Goal: Use online tool/utility: Use online tool/utility

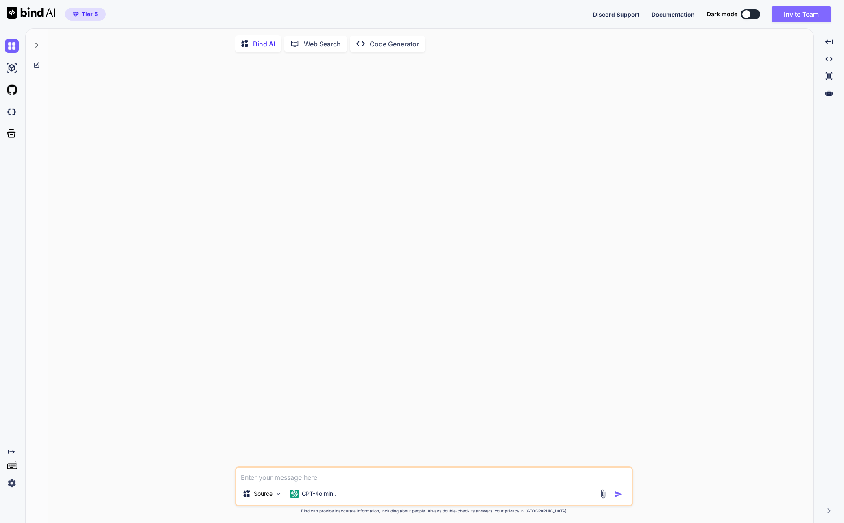
click at [791, 17] on button "Invite Team" at bounding box center [801, 14] width 59 height 16
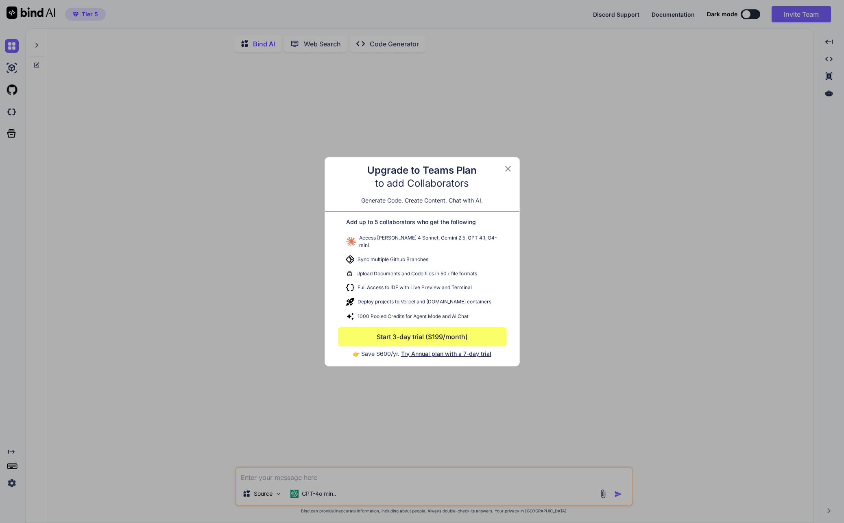
click at [508, 173] on icon at bounding box center [508, 169] width 10 height 10
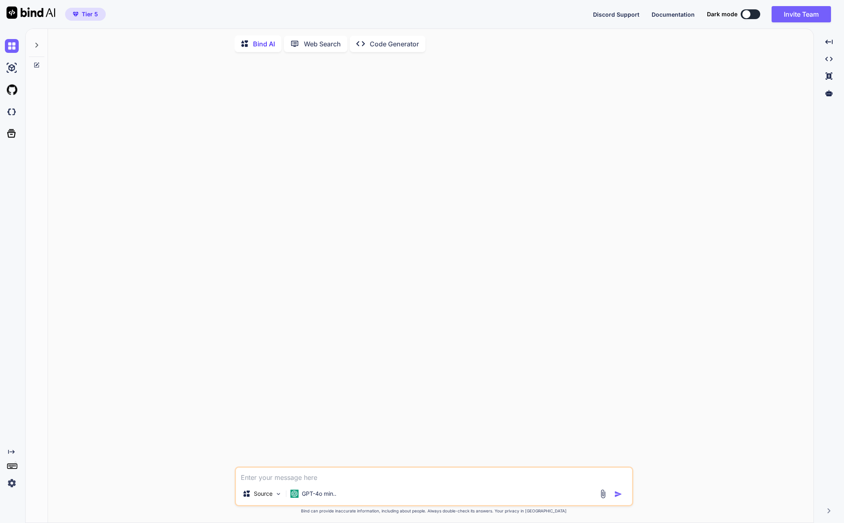
click at [368, 41] on icon "Created with Pixso." at bounding box center [362, 43] width 13 height 9
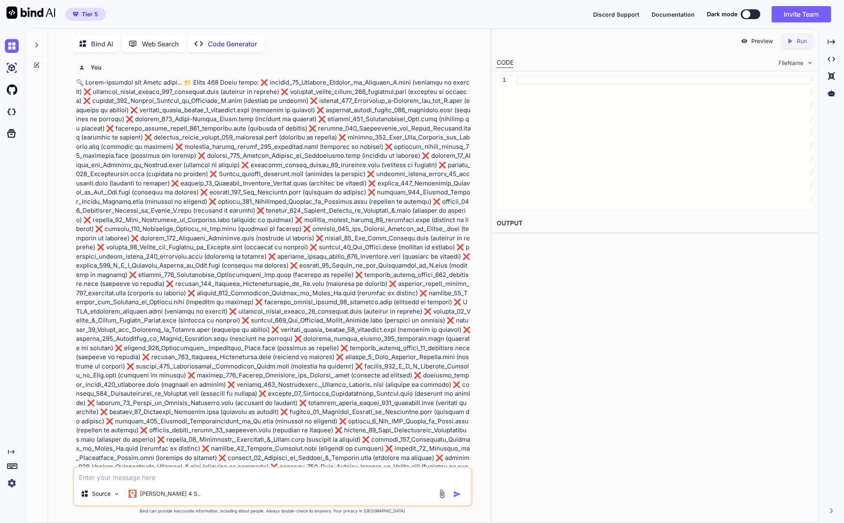
type textarea "x"
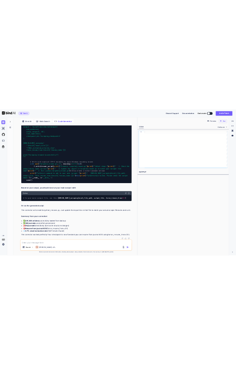
scroll to position [30918, 0]
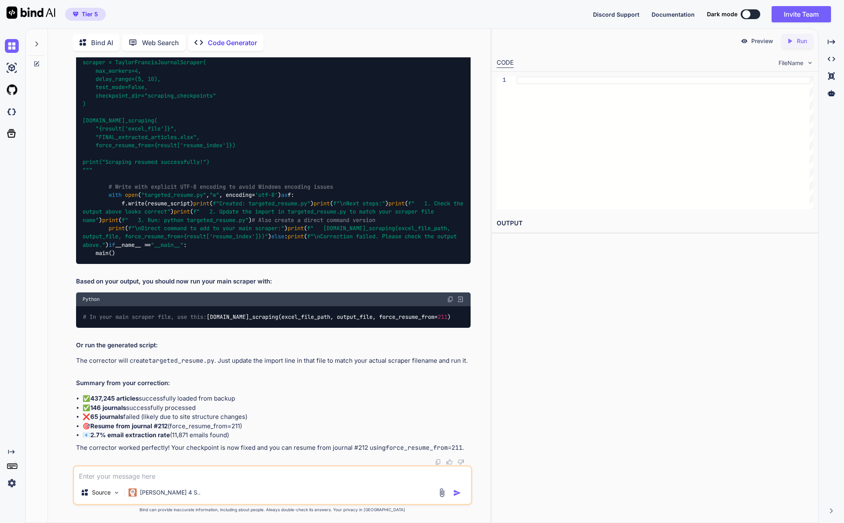
click at [282, 476] on textarea at bounding box center [272, 474] width 397 height 15
type textarea "o"
type textarea "x"
type textarea "ok"
type textarea "x"
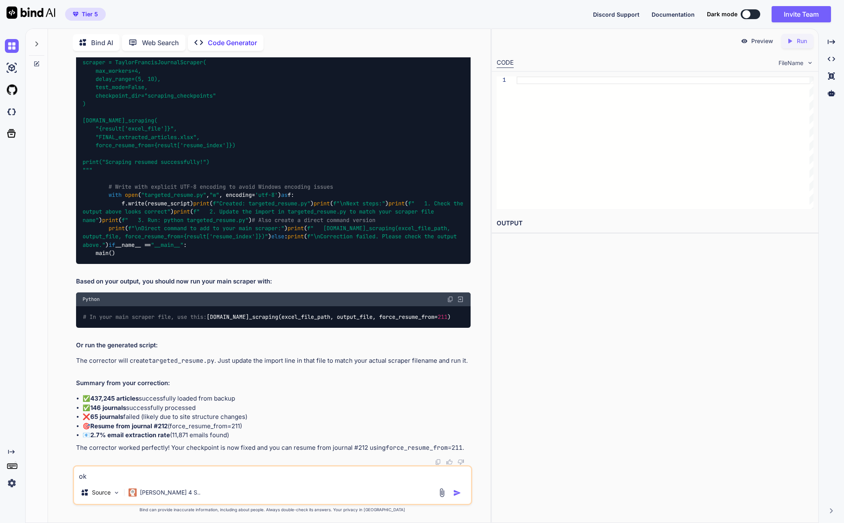
type textarea "oka"
type textarea "x"
type textarea "okay"
type textarea "x"
type textarea "okay,"
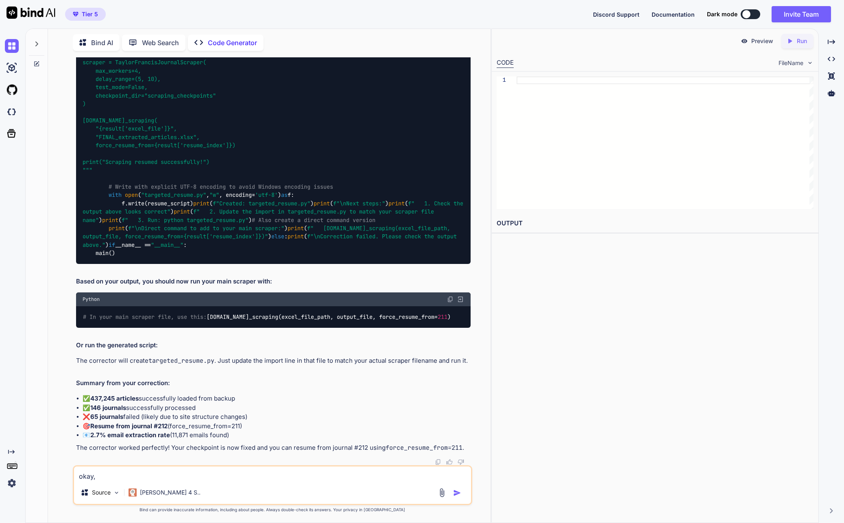
type textarea "x"
type textarea "okay,"
type textarea "x"
type textarea "okay, i"
type textarea "x"
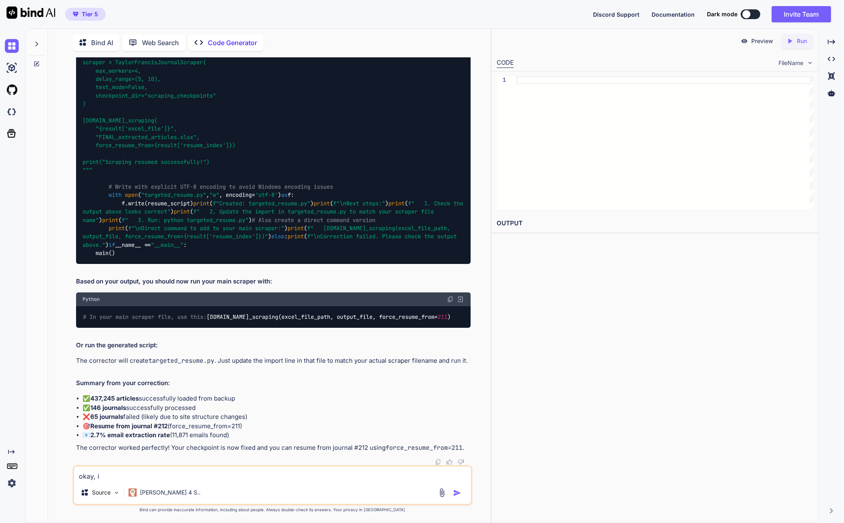
type textarea "okay, i"
type textarea "x"
type textarea "okay, i j"
type textarea "x"
type textarea "okay, i ju"
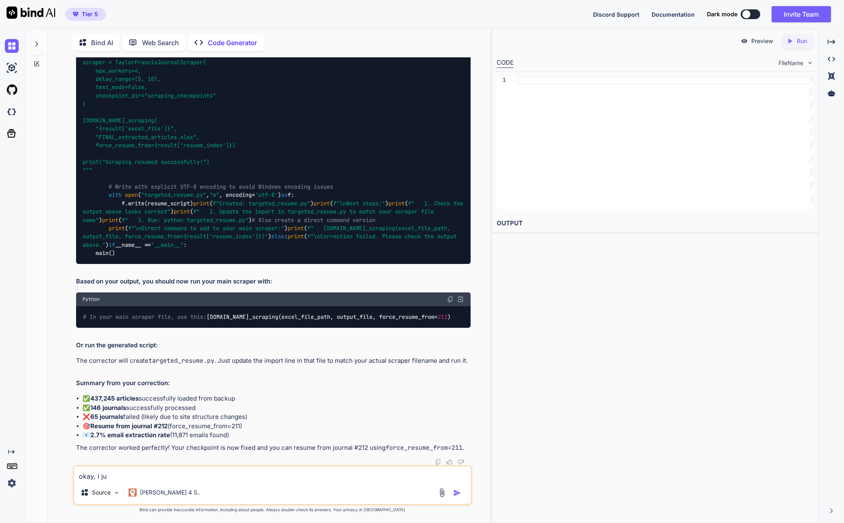
type textarea "x"
type textarea "okay, i jus"
type textarea "x"
type textarea "okay, i just"
type textarea "x"
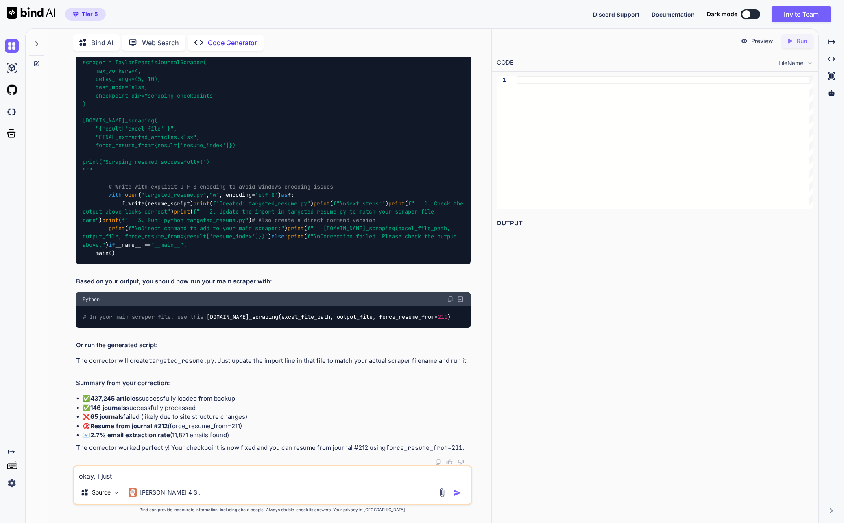
type textarea "okay, i just"
type textarea "x"
type textarea "okay, i just r"
type textarea "x"
type textarea "okay, i just re"
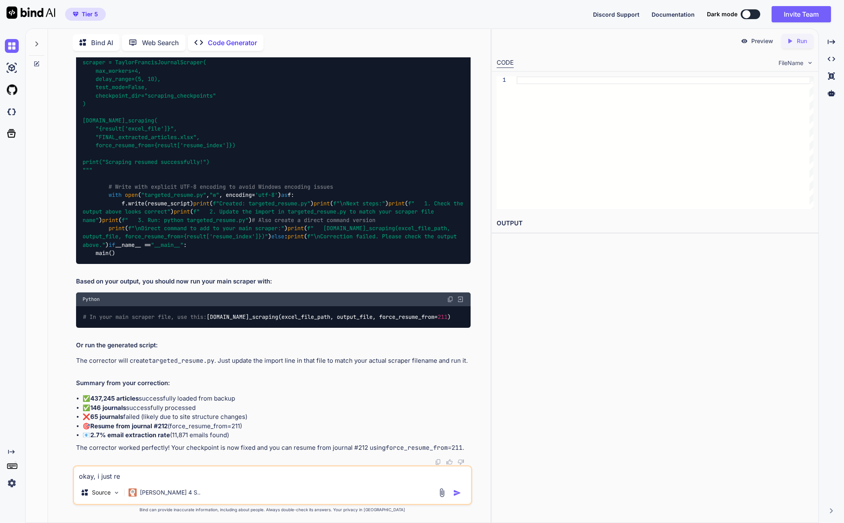
type textarea "x"
type textarea "okay, i just rel"
type textarea "x"
type textarea "okay, i just [MEDICAL_DATA]"
type textarea "x"
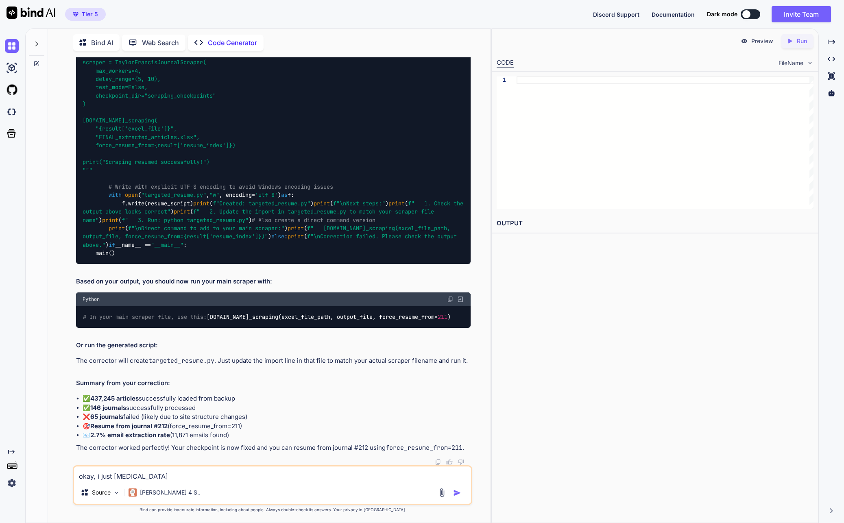
type textarea "okay, i just relai"
type textarea "x"
type textarea "okay, i just relaiz"
type textarea "x"
type textarea "okay, i just relaize"
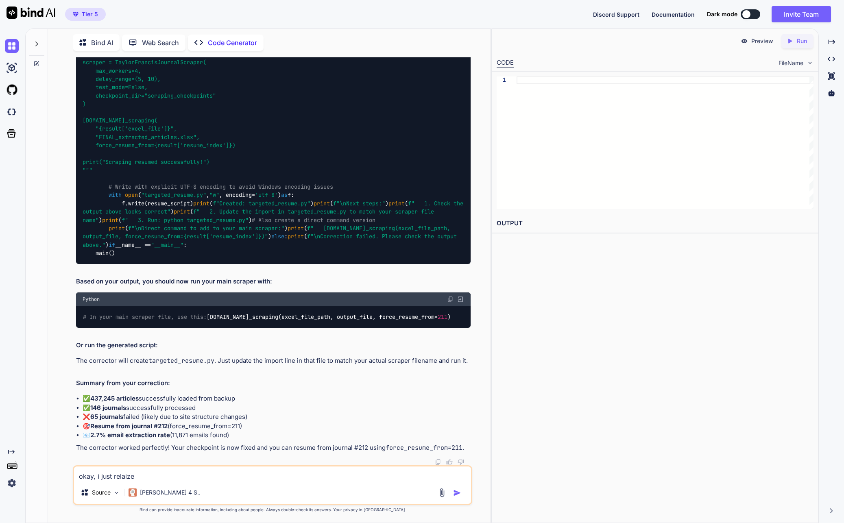
type textarea "x"
type textarea "okay, i just relaized"
type textarea "x"
type textarea "okay, i just relaized"
type textarea "x"
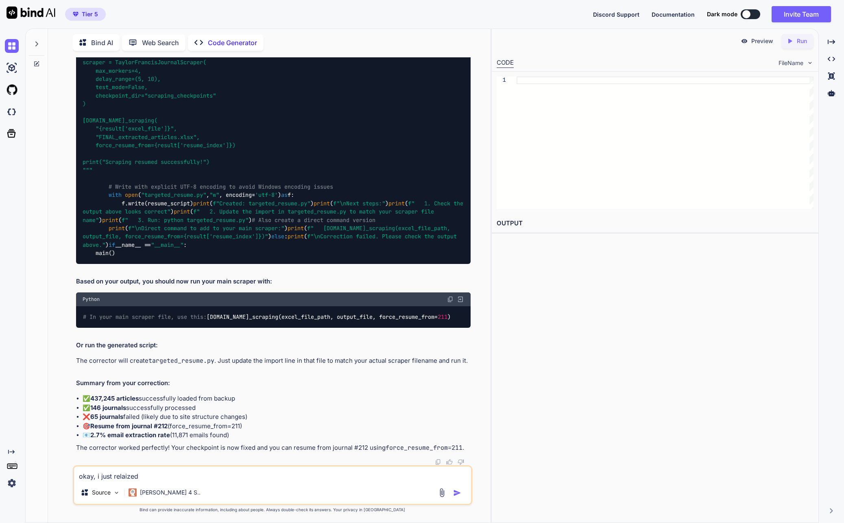
type textarea "okay, i just relaized"
type textarea "x"
type textarea "okay, i just relaize"
type textarea "x"
type textarea "okay, i just relaiz"
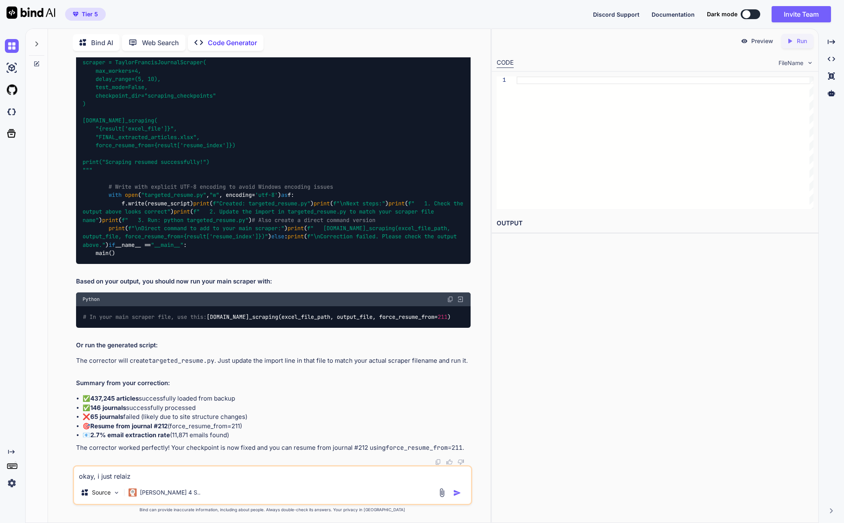
type textarea "x"
type textarea "okay, i just relai"
type textarea "x"
type textarea "okay, i just [MEDICAL_DATA]"
type textarea "x"
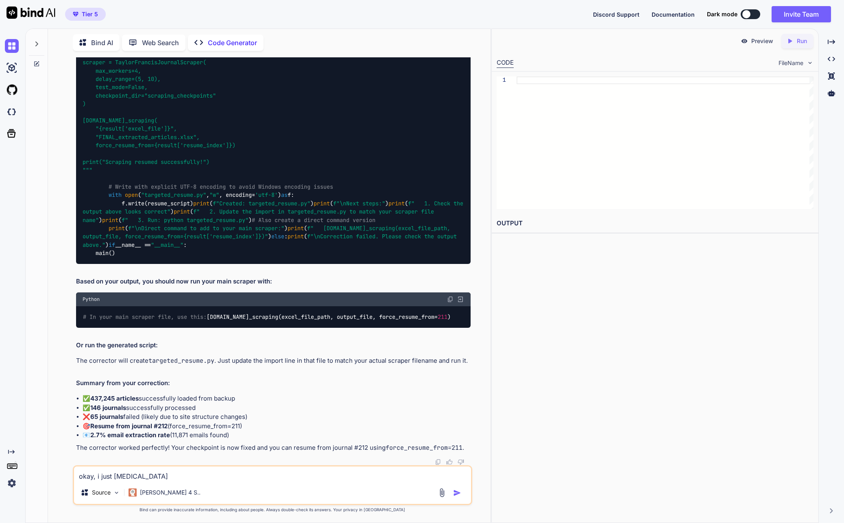
type textarea "okay, i just rel"
type textarea "x"
type textarea "okay, i just re"
type textarea "x"
type textarea "okay, i just rea"
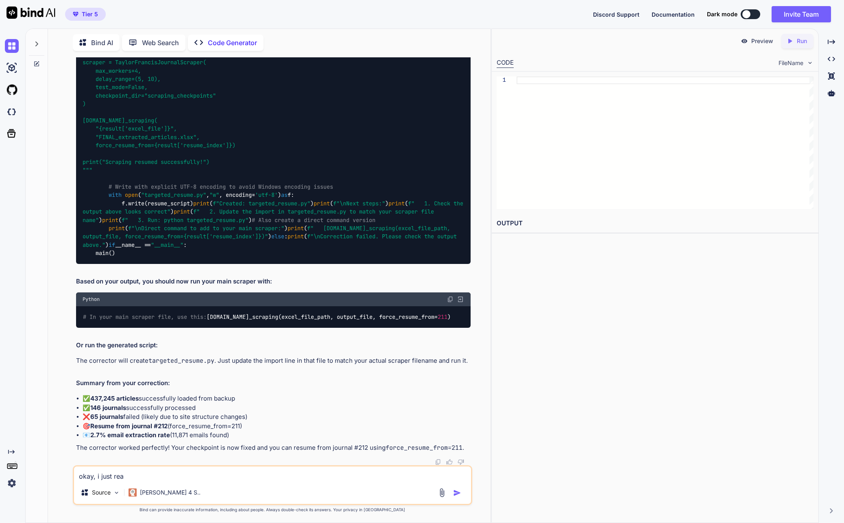
type textarea "x"
type textarea "okay, i just real"
type textarea "x"
type textarea "okay, i just reali"
type textarea "x"
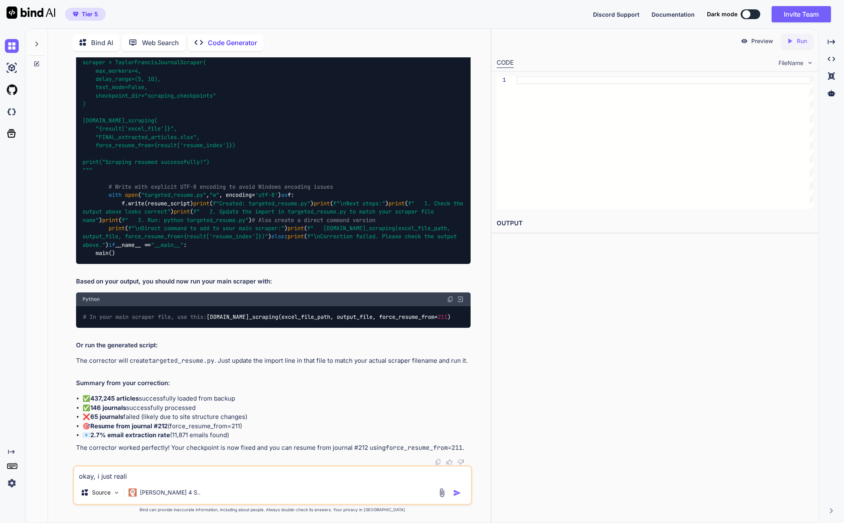
type textarea "okay, i just realiz"
type textarea "x"
type textarea "okay, i just realize"
type textarea "x"
type textarea "okay, i just realized"
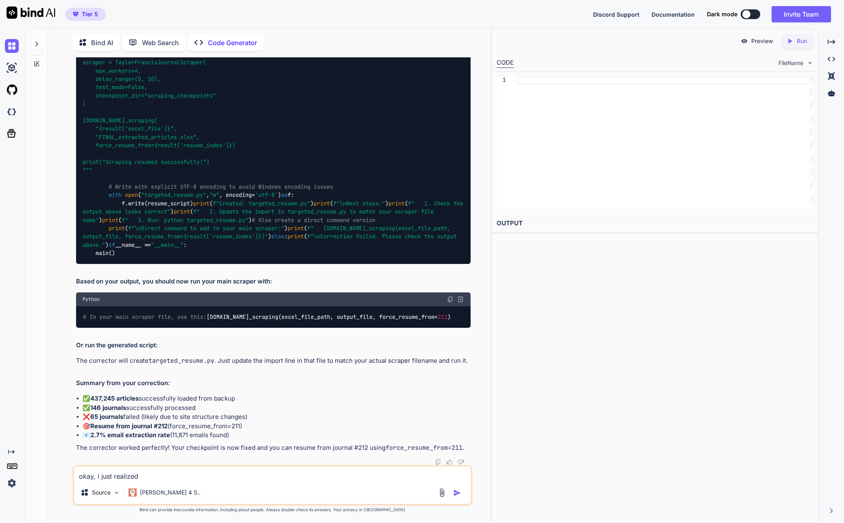
type textarea "x"
type textarea "okay, i just realized"
type textarea "x"
type textarea "okay, i just realized t"
type textarea "x"
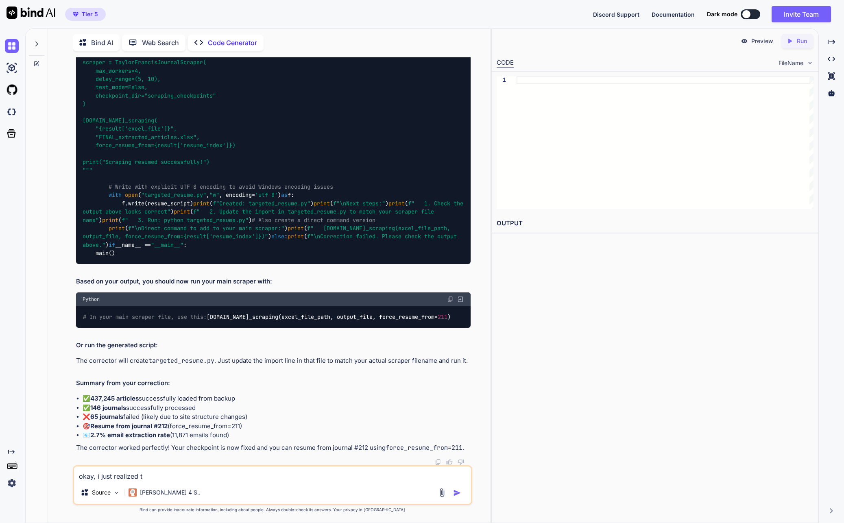
type textarea "okay, i just realized th"
type textarea "x"
type textarea "okay, i just realized tha"
type textarea "x"
type textarea "okay, i just realized that"
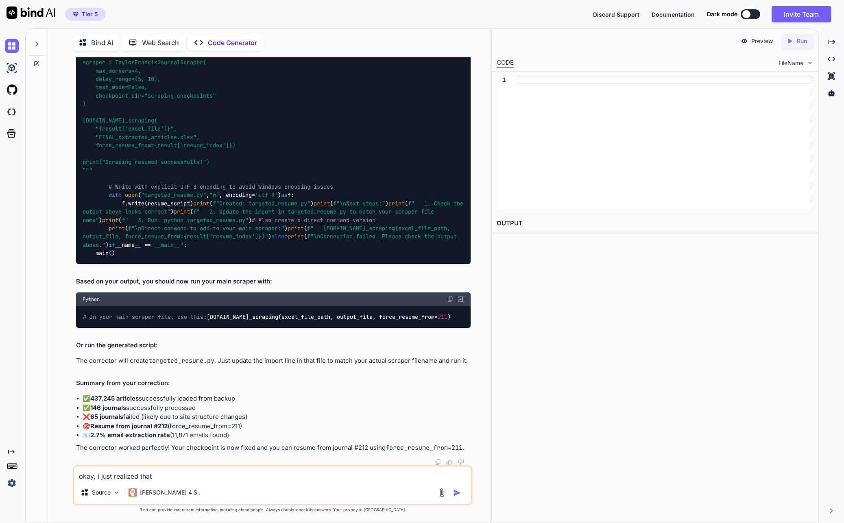
type textarea "x"
type textarea "okay, i just realized that"
type textarea "x"
type textarea "okay, i just realized that t"
type textarea "x"
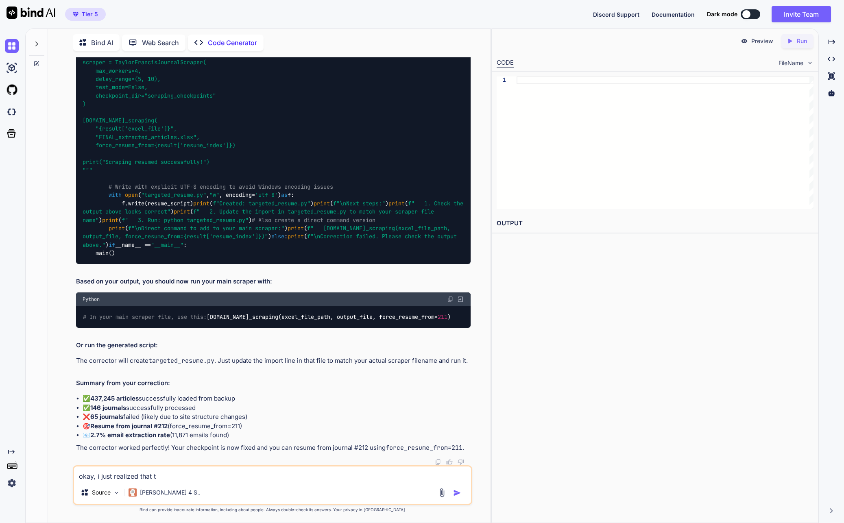
type textarea "okay, i just realized that th"
type textarea "x"
type textarea "okay, i just realized that the"
type textarea "x"
type textarea "okay, i just realized that the"
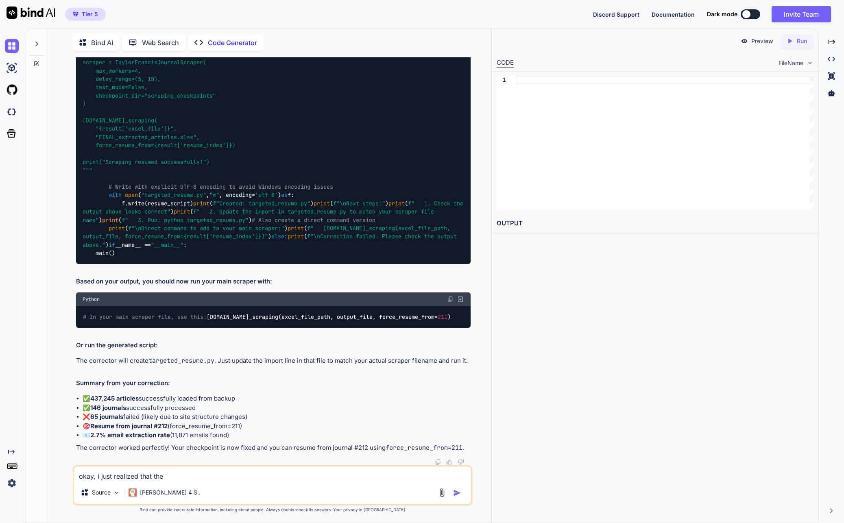
type textarea "x"
type textarea "okay, i just realized that the a"
type textarea "x"
type textarea "okay, i just realized that the aut"
type textarea "x"
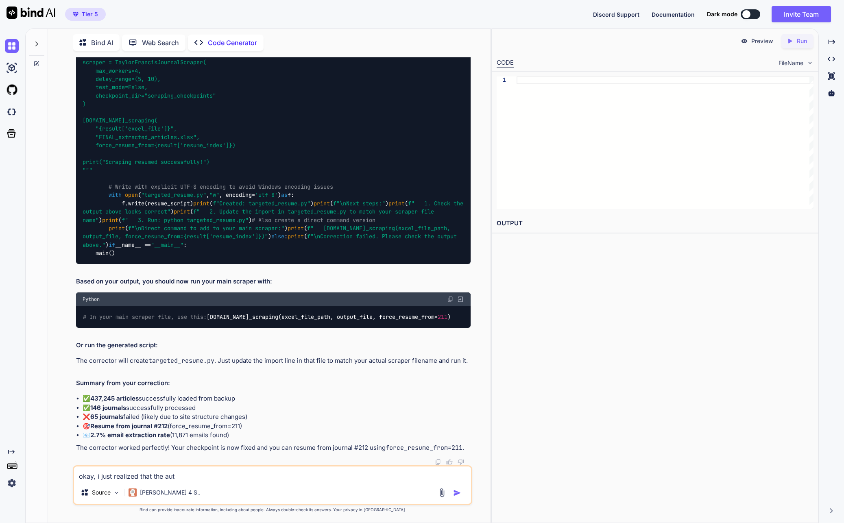
type textarea "okay, i just realized that the auth"
type textarea "x"
type textarea "okay, i just realized that the autho"
type textarea "x"
type textarea "okay, i just realized that the author"
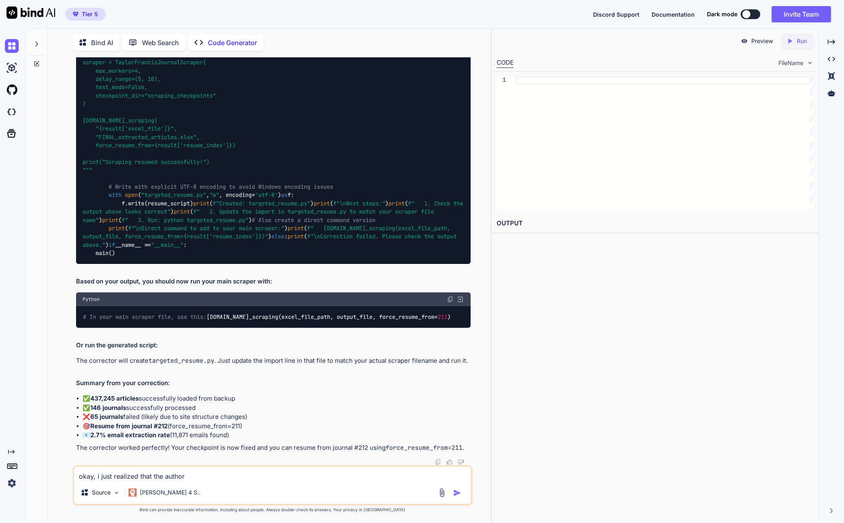
type textarea "x"
type textarea "okay, i just realized that the author"
type textarea "x"
type textarea "okay, i just realized that the author c"
type textarea "x"
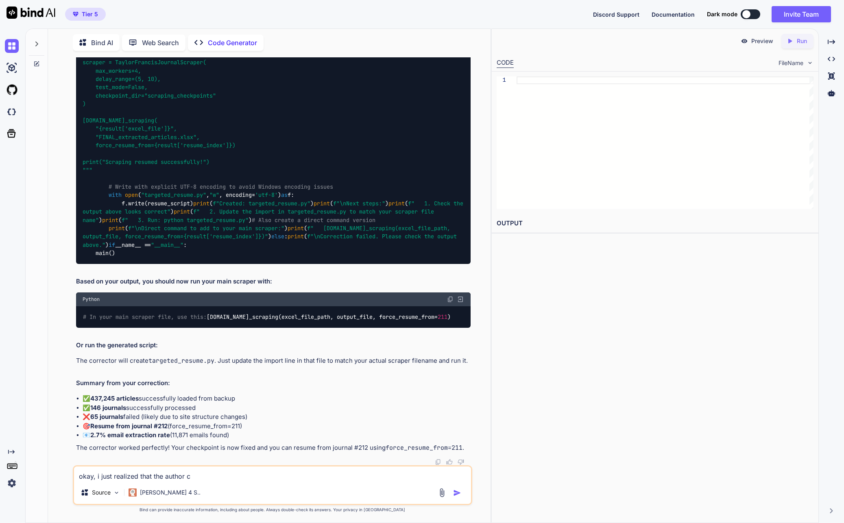
type textarea "okay, i just realized that the author co"
type textarea "x"
type textarea "okay, i just realized that the author [PERSON_NAME]"
type textarea "x"
type textarea "okay, i just realized that the author [PERSON_NAME]"
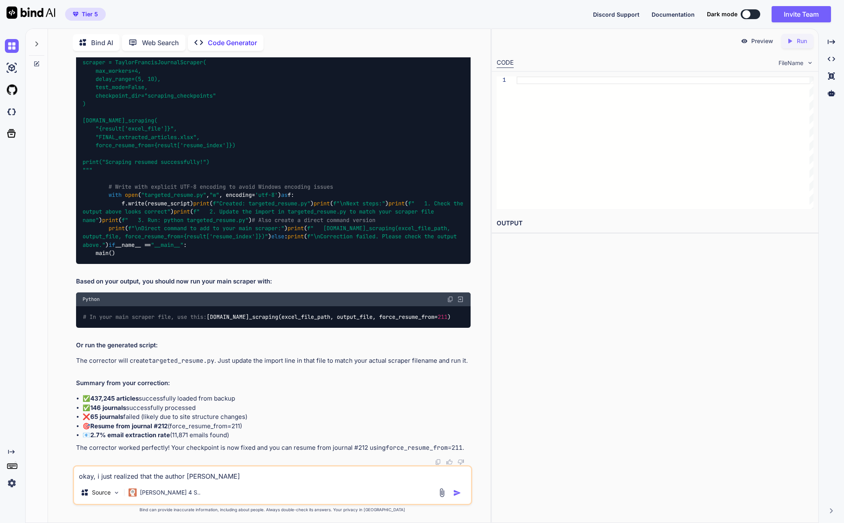
type textarea "x"
type textarea "okay, i just realized that the author count"
type textarea "x"
type textarea "okay, i just realized that the author countr"
type textarea "x"
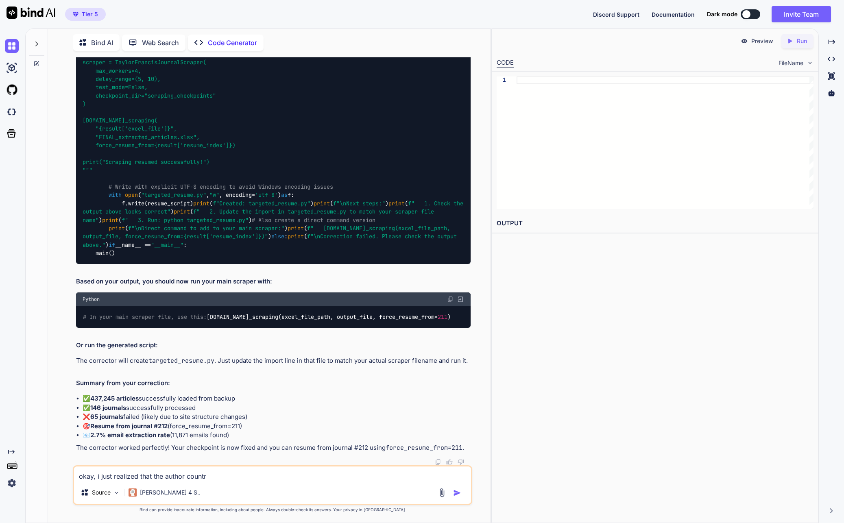
type textarea "okay, i just realized that the author country"
type textarea "x"
type textarea "okay, i just realized that the author country"
type textarea "x"
type textarea "okay, i just realized that the author country a"
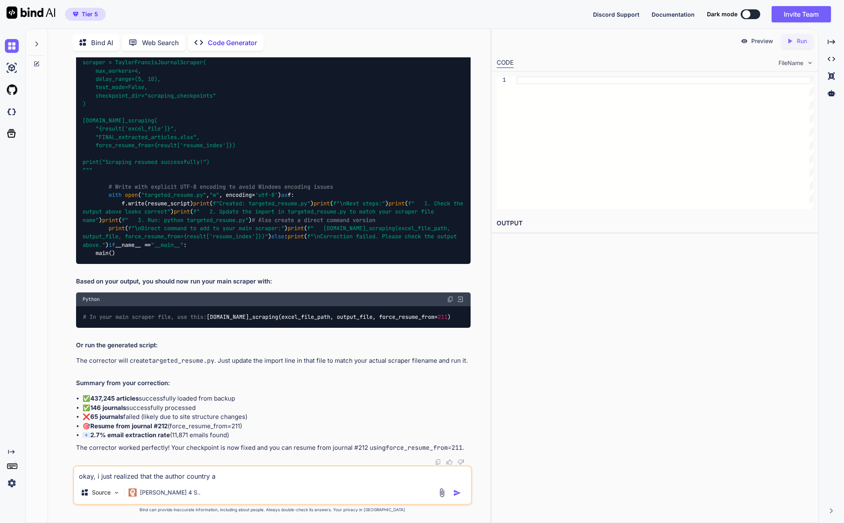
type textarea "x"
type textarea "okay, i just realized that the author country an"
type textarea "x"
type textarea "okay, i just realized that the author country and"
type textarea "x"
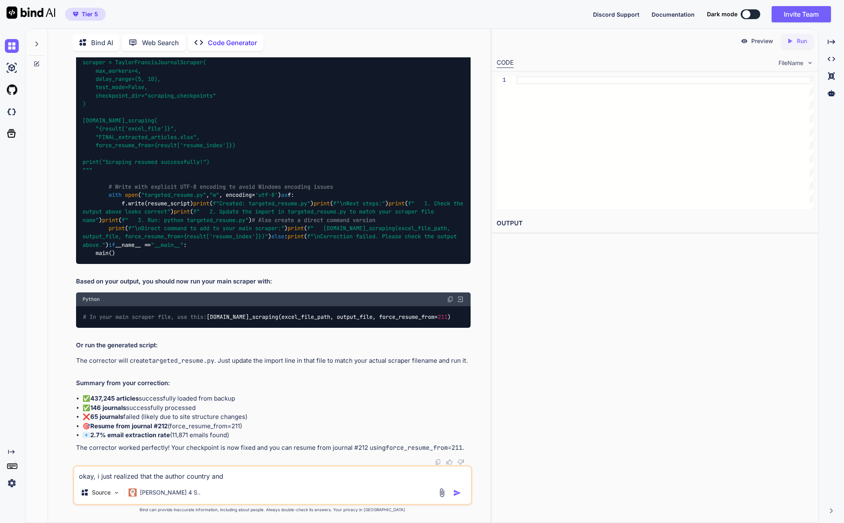
type textarea "okay, i just realized that the author country and"
type textarea "x"
type textarea "okay, i just realized that the author country and a"
type textarea "x"
type textarea "okay, i just realized that the author country and af"
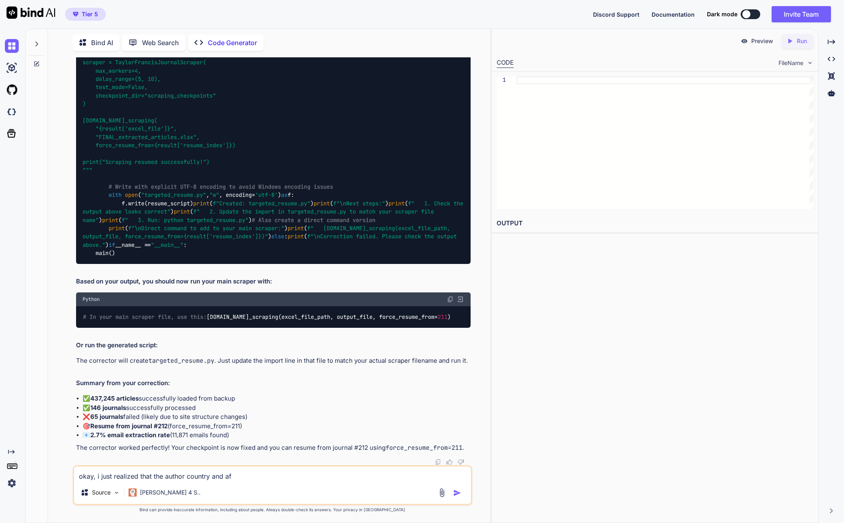
type textarea "x"
type textarea "okay, i just realized that the author country and aff"
type textarea "x"
type textarea "okay, i just realized that the author country and affl"
type textarea "x"
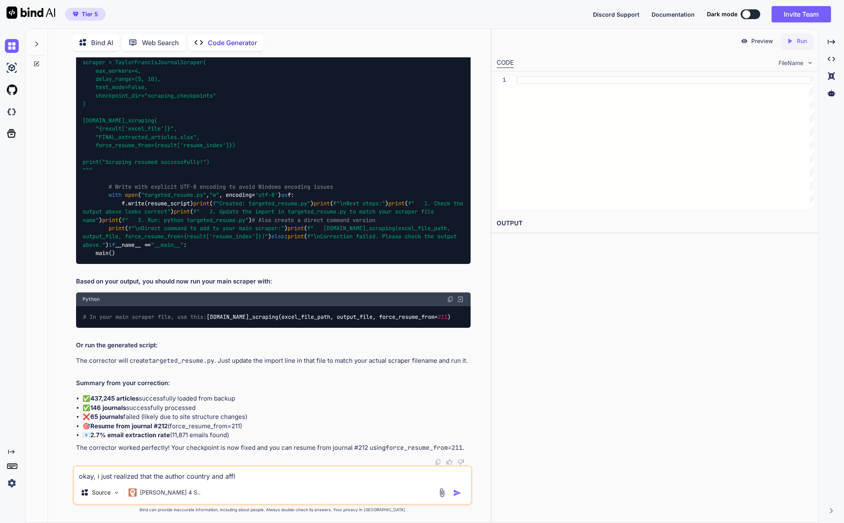
type textarea "okay, i just realized that the author country and affli"
type textarea "x"
type textarea "okay, i just realized that the author country and afflia"
type textarea "x"
type textarea "okay, i just realized that the author country and affliat"
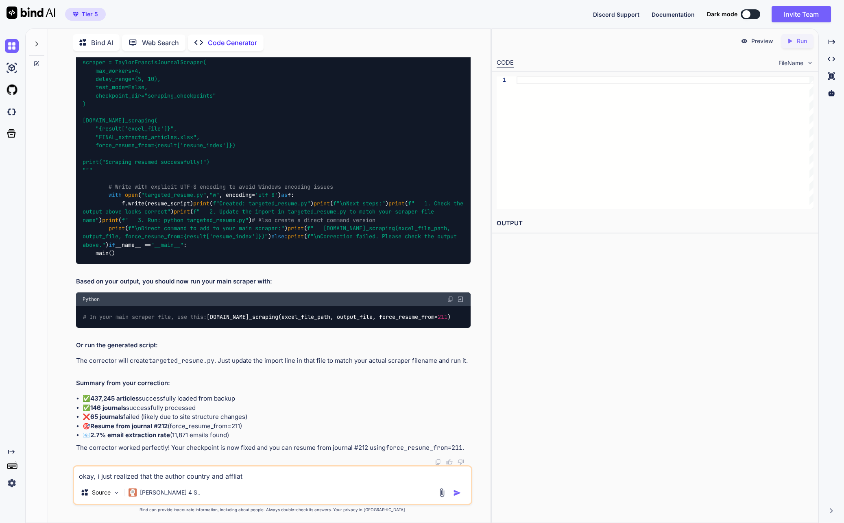
type textarea "x"
type textarea "okay, i just realized that the author country and affliati"
type textarea "x"
type textarea "okay, i just realized that the author country and affliatio"
type textarea "x"
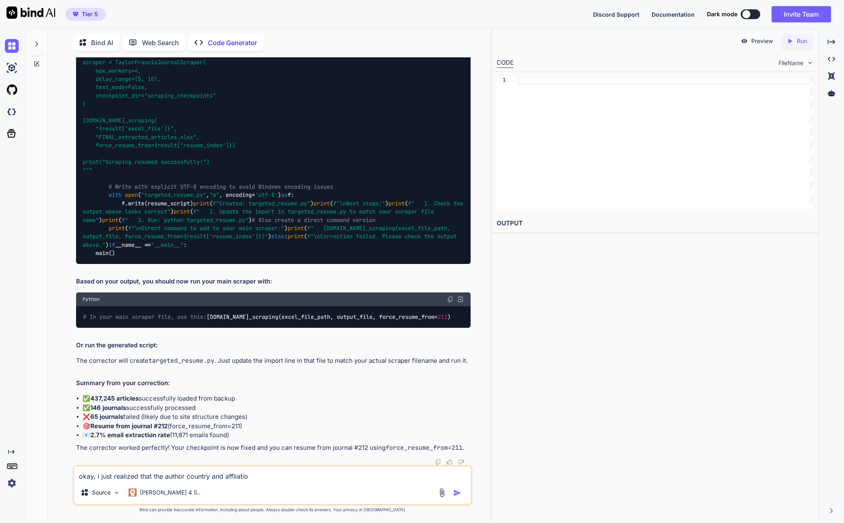
type textarea "okay, i just realized that the author country and affliation"
type textarea "x"
type textarea "okay, i just realized that the author country and affliation"
type textarea "x"
type textarea "okay, i just realized that the author country and affliation i"
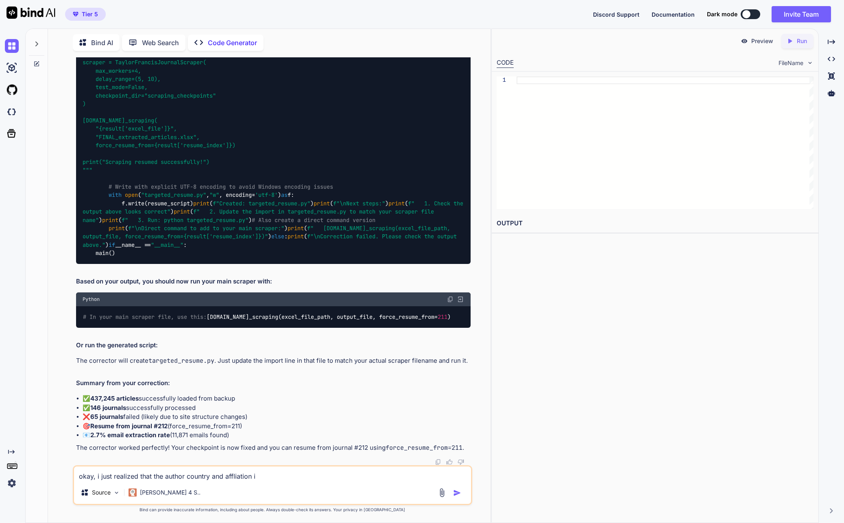
type textarea "x"
type textarea "okay, i just realized that the author country and affliation is"
type textarea "x"
type textarea "okay, i just realized that the author country and affliation is"
type textarea "x"
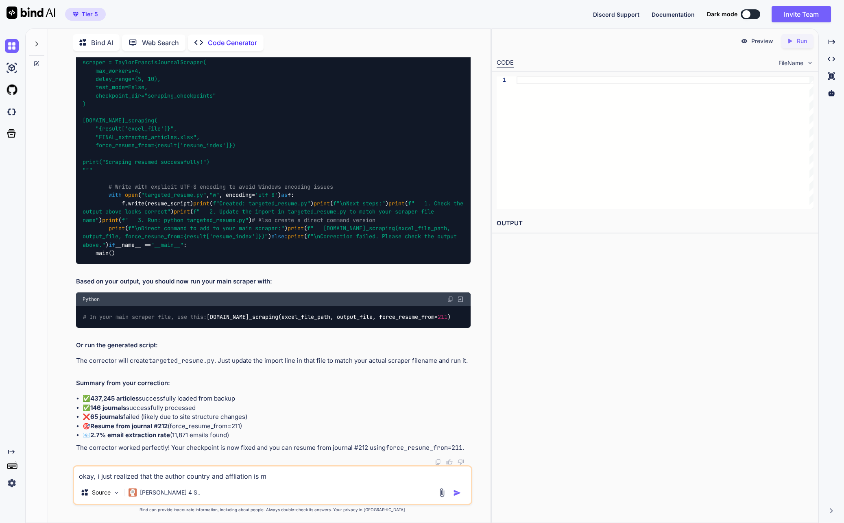
type textarea "okay, i just realized that the author country and affliation is mi"
type textarea "x"
type textarea "okay, i just realized that the author country and affliation is mis"
type textarea "x"
type textarea "okay, i just realized that the author country and affliation is miss"
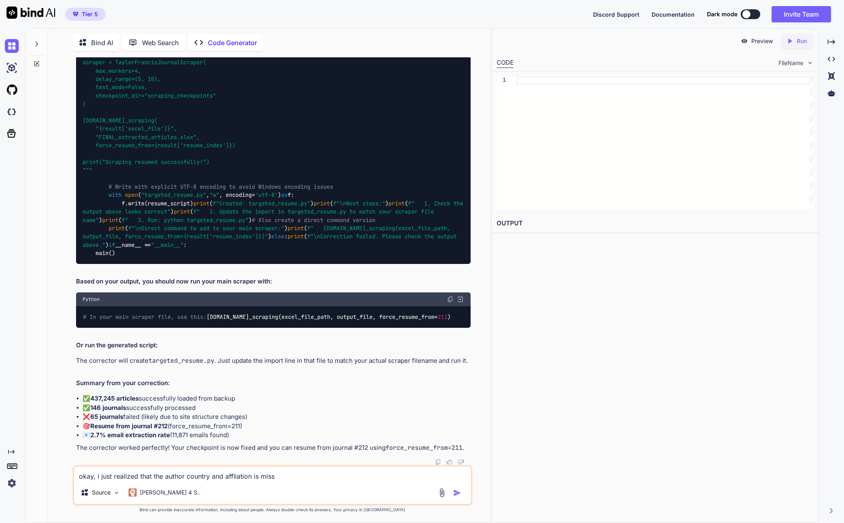
type textarea "x"
type textarea "okay, i just realized that the author country and affliation is missi"
type textarea "x"
type textarea "okay, i just realized that the author country and affliation is missin"
type textarea "x"
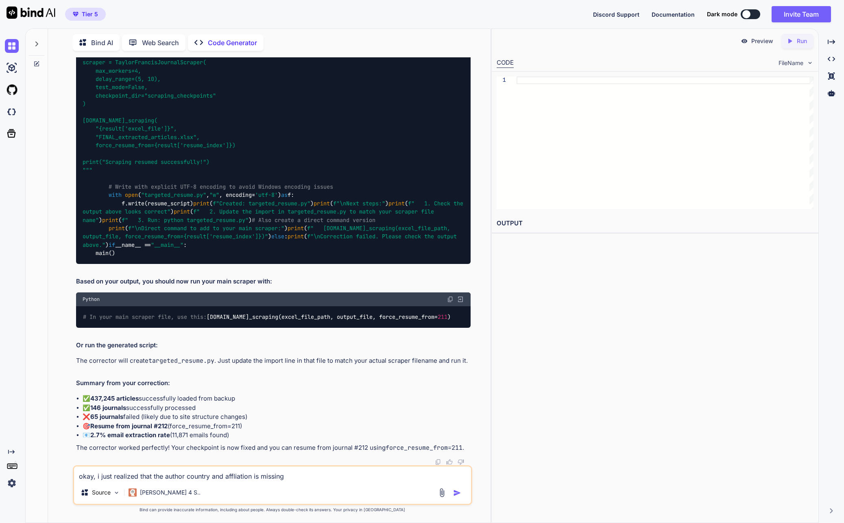
type textarea "okay, i just realized that the author country and affliation is missing"
type textarea "x"
type textarea "okay, i just realized that the author country and affliation is missing w"
type textarea "x"
type textarea "okay, i just realized that the author country and affliation is missing wh"
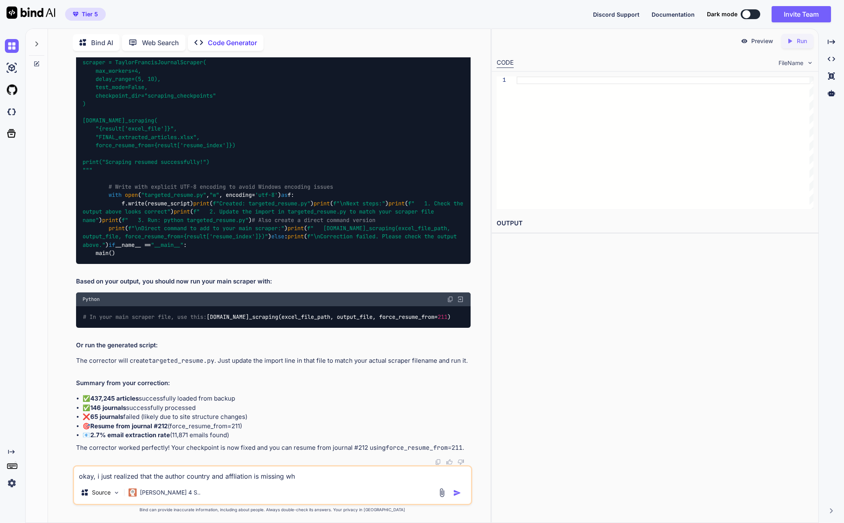
type textarea "x"
type textarea "okay, i just realized that the author country and affliation is missing whi"
type textarea "x"
type textarea "okay, i just realized that the author country and affliation is missing whic"
type textarea "x"
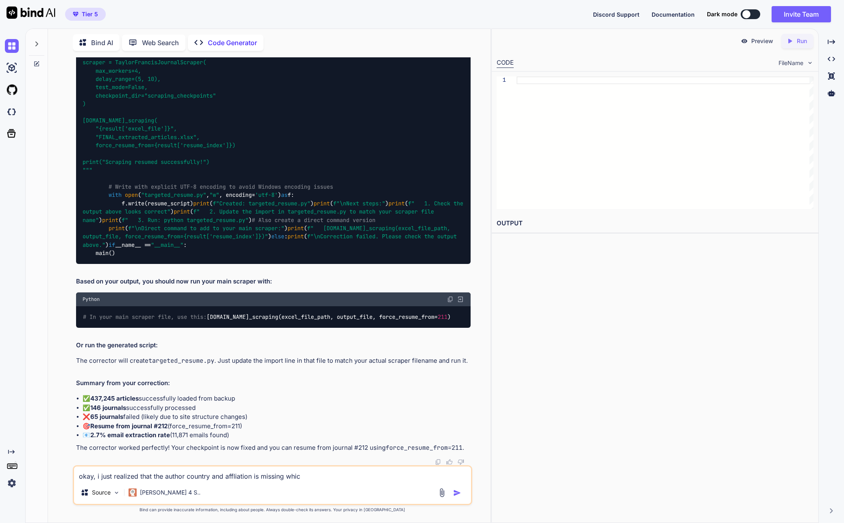
type textarea "okay, i just realized that the author country and affliation is missing which"
type textarea "x"
type textarea "okay, i just realized that the author country and affliation is missing which"
type textarea "x"
type textarea "okay, i just realized that the author country and affliation is missing which s"
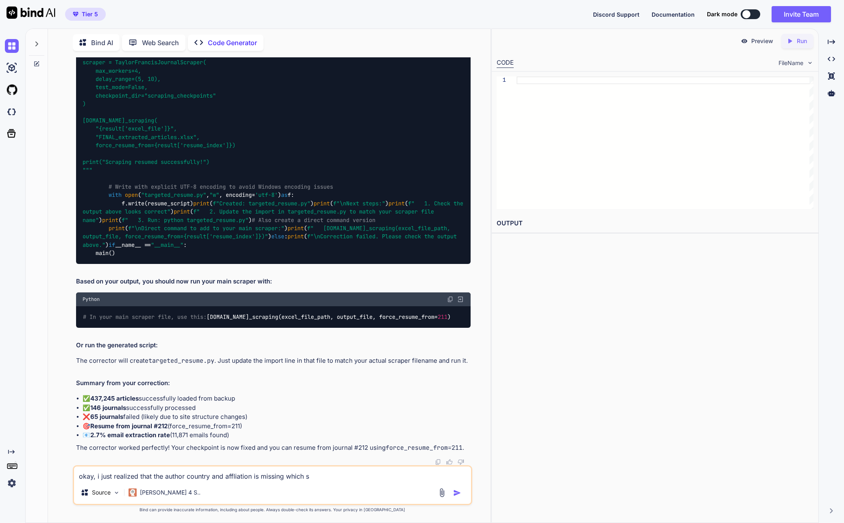
type textarea "x"
type textarea "okay, i just realized that the author country and affliation is missing which sh"
type textarea "x"
type textarea "okay, i just realized that the author country and affliation is missing which s…"
type textarea "x"
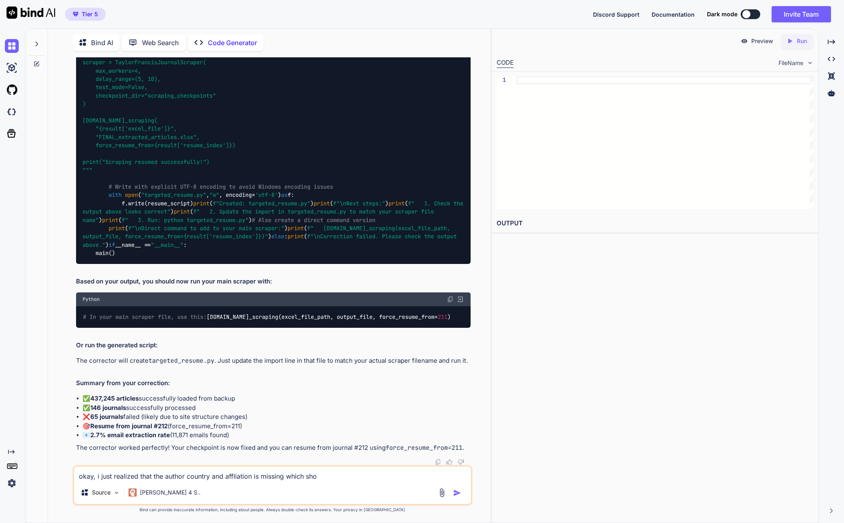
type textarea "okay, i just realized that the author country and affliation is missing which s…"
type textarea "x"
type textarea "okay, i just realized that the author country and affliation is missing which s…"
type textarea "x"
type textarea "okay, i just realized that the author country and affliation is missing which s…"
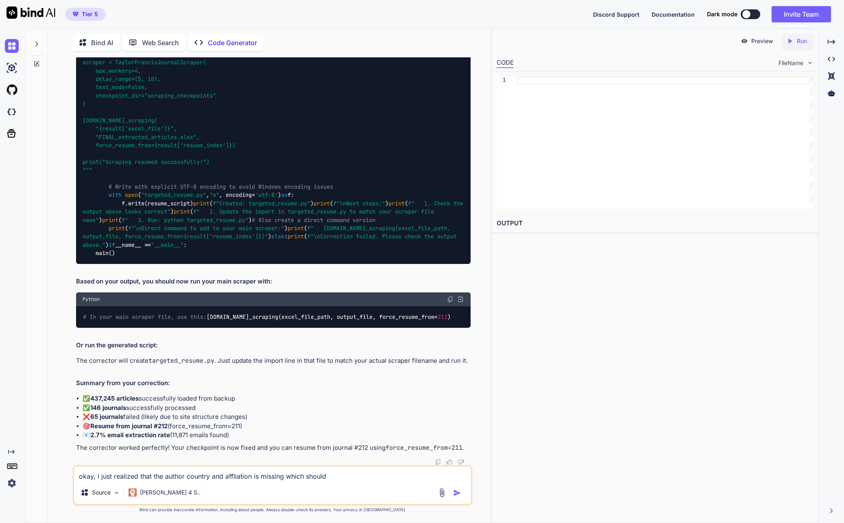
type textarea "x"
type textarea "okay, i just realized that the author country and affliation is missing which s…"
type textarea "x"
type textarea "okay, i just realized that the author country and affliation is missing which s…"
type textarea "x"
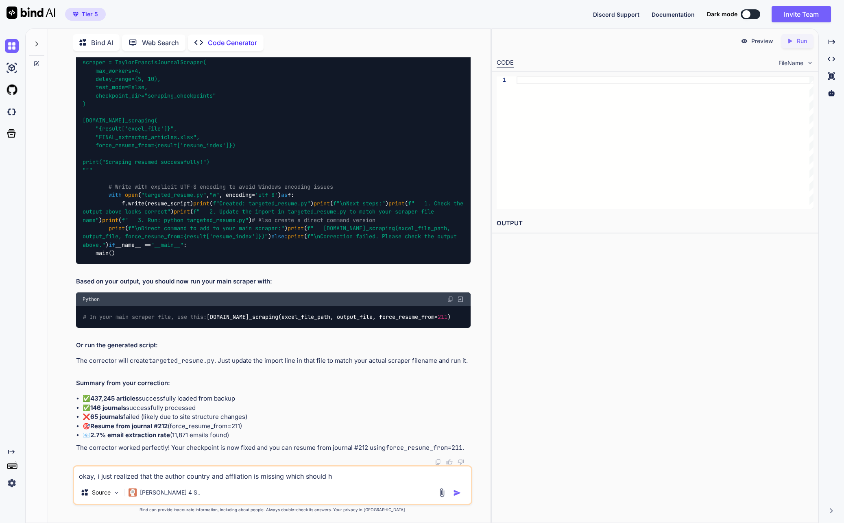
type textarea "okay, i just realized that the author country and affliation is missing which s…"
type textarea "x"
type textarea "okay, i just realized that the author country and affliation is missing which s…"
type textarea "x"
type textarea "okay, i just realized that the author country and affliation is missing which s…"
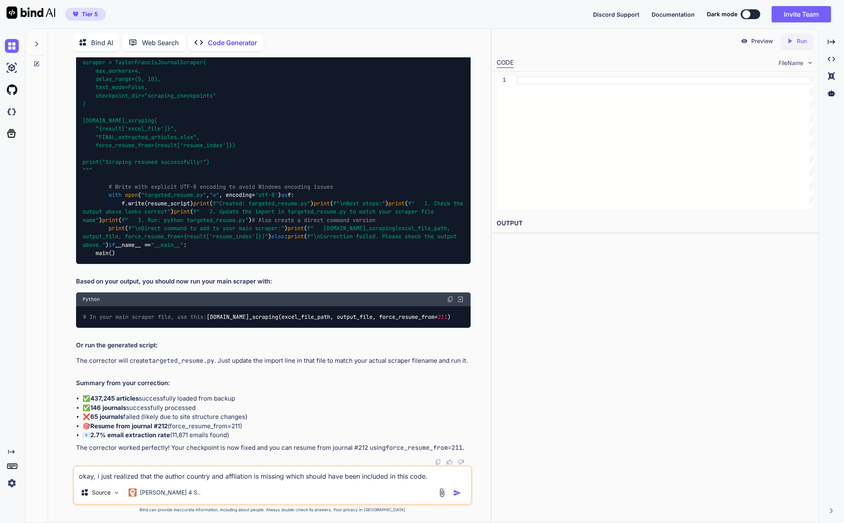
drag, startPoint x: 467, startPoint y: 37, endPoint x: 440, endPoint y: 109, distance: 77.4
click at [467, 37] on div "Bind AI Web Search Created with Pixso. Code Generator" at bounding box center [273, 42] width 400 height 23
click at [445, 478] on textarea "okay, i just realized that the author country and affliation is missing which s…" at bounding box center [272, 474] width 397 height 15
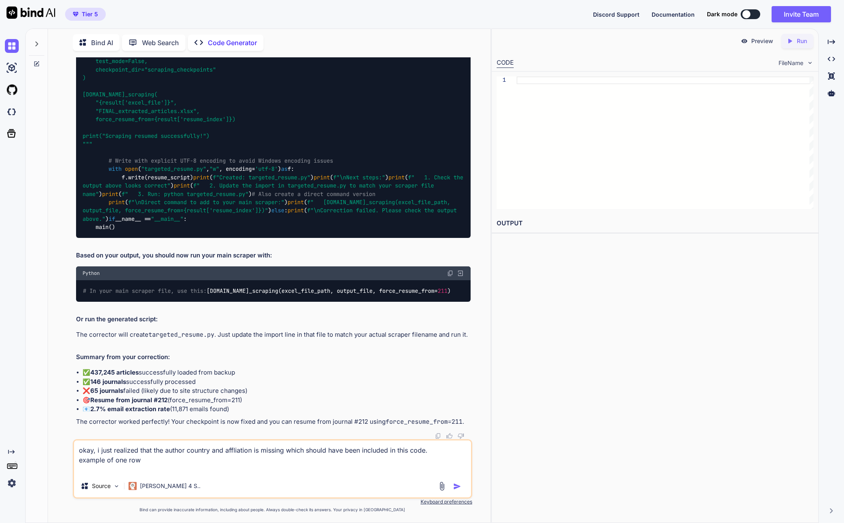
paste textarea "Author Name Author Email Author Affiliation Author Country Paper Title Paper UR…"
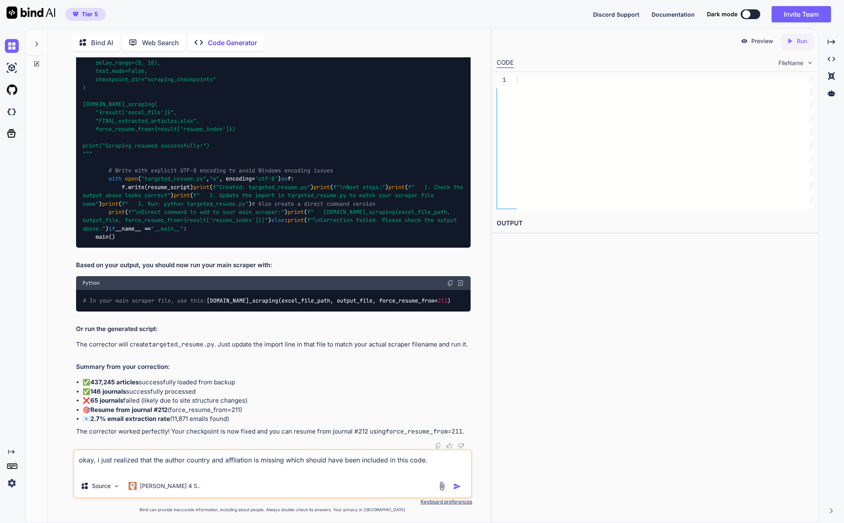
scroll to position [30934, 0]
click at [457, 462] on textarea "okay, i just realized that the author country and affliation is missing which s…" at bounding box center [272, 462] width 397 height 24
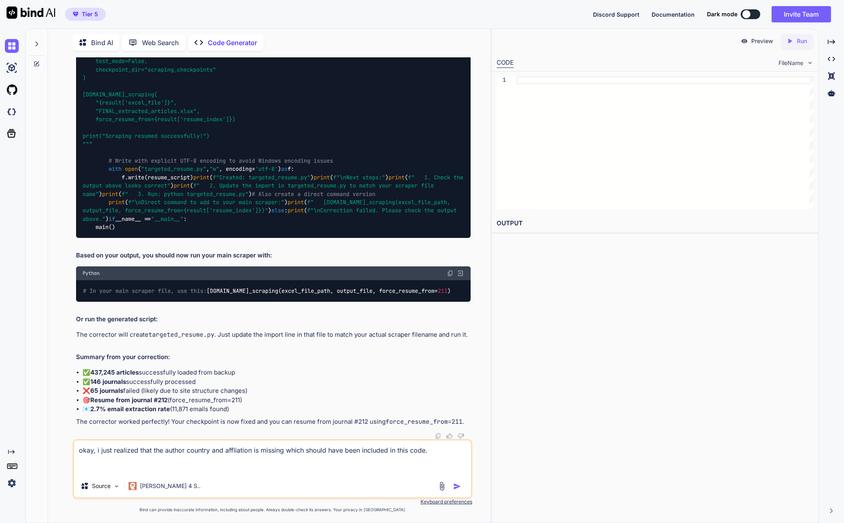
paste textarea "[URL][DOMAIN_NAME]"
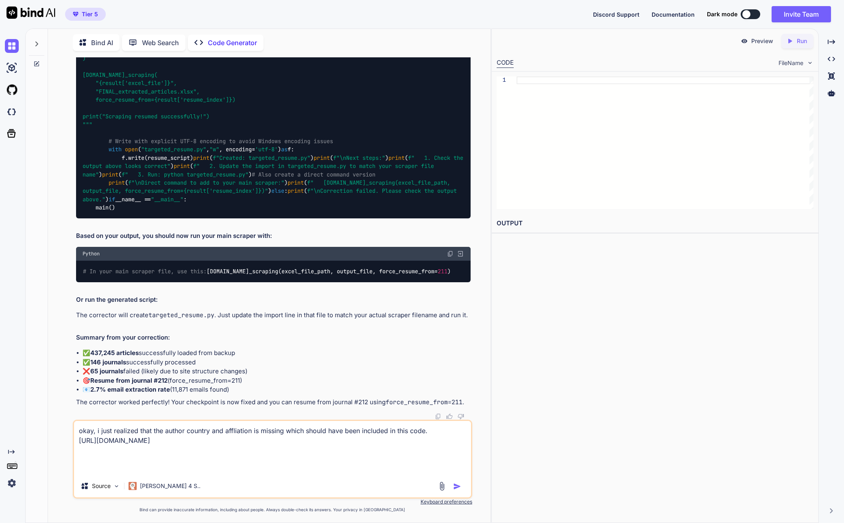
paste textarea "[PERSON_NAME] of Communication and Culture, [GEOGRAPHIC_DATA], [GEOGRAPHIC_DATA…"
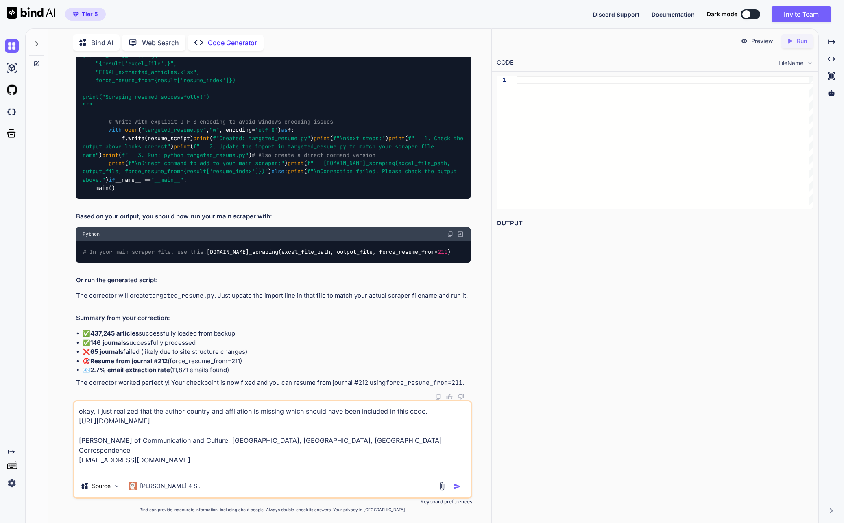
drag, startPoint x: 185, startPoint y: 463, endPoint x: 186, endPoint y: 457, distance: 6.6
click at [185, 463] on textarea "okay, i just realized that the author country and affliation is missing which s…" at bounding box center [272, 438] width 397 height 73
click at [309, 426] on textarea "okay, i just realized that the author country and affliation is missing which s…" at bounding box center [272, 438] width 397 height 73
click at [300, 428] on textarea "okay, i just realized that the author country and affliation is missing which s…" at bounding box center [272, 438] width 397 height 73
click at [349, 432] on textarea "okay, i just realized that the author country and affliation is missing which s…" at bounding box center [272, 438] width 397 height 73
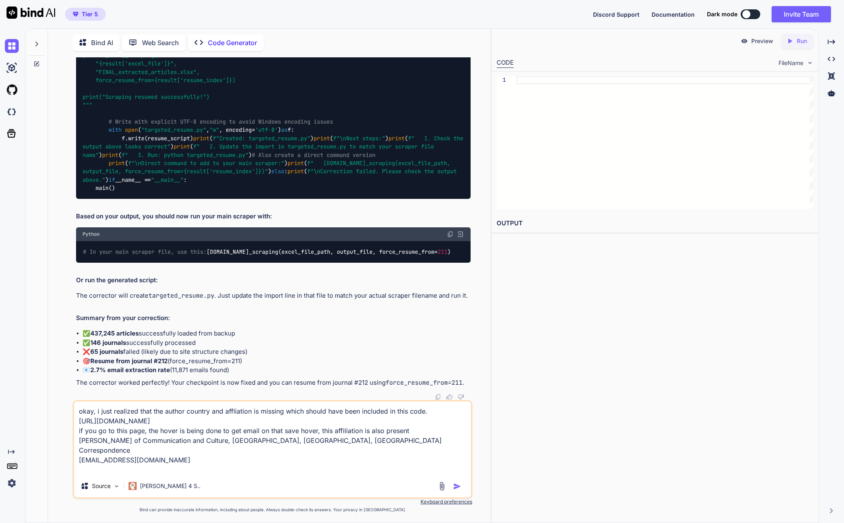
drag, startPoint x: 267, startPoint y: 453, endPoint x: 129, endPoint y: 450, distance: 138.0
click at [263, 453] on textarea "okay, i just realized that the author country and affliation is missing which s…" at bounding box center [272, 438] width 397 height 73
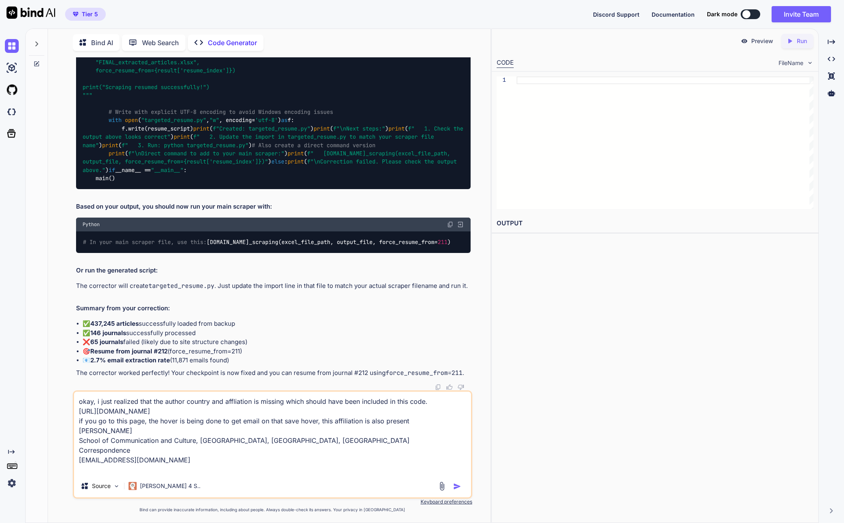
click at [142, 460] on textarea "okay, i just realized that the author country and affliation is missing which s…" at bounding box center [272, 433] width 397 height 83
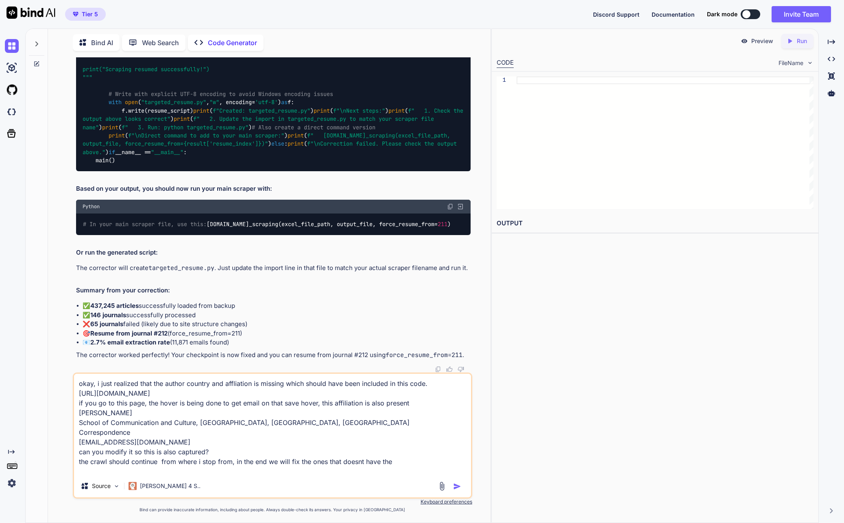
click at [404, 463] on textarea "okay, i just realized that the author country and affliation is missing which s…" at bounding box center [272, 424] width 397 height 101
click at [259, 472] on textarea "okay, i just realized that the author country and affliation is missing which s…" at bounding box center [272, 424] width 397 height 101
paste textarea "import pandas as pd import requests from bs4 import BeautifulSoup import time i…"
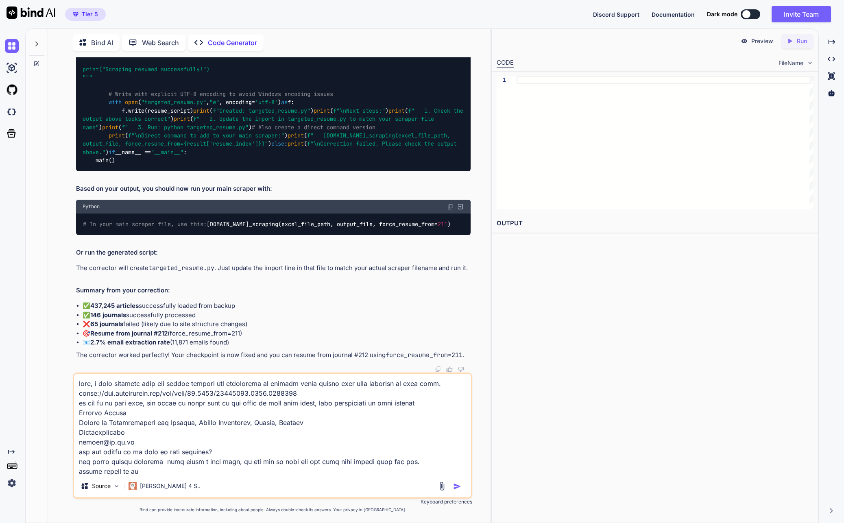
scroll to position [13917, 0]
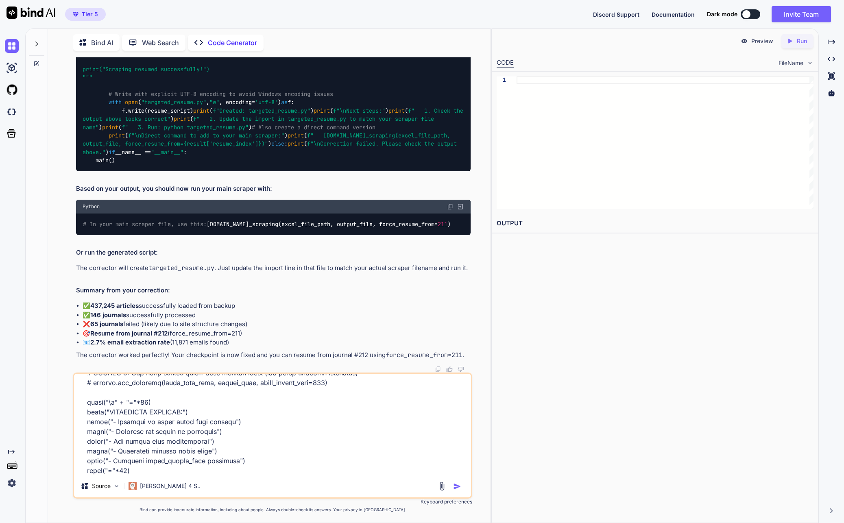
click at [453, 488] on img "button" at bounding box center [457, 487] width 8 height 8
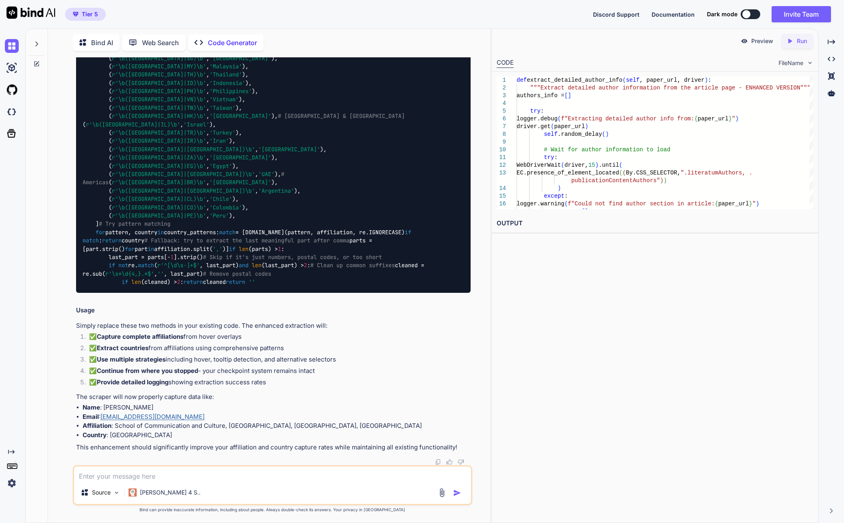
scroll to position [37611, 0]
click at [203, 473] on textarea at bounding box center [272, 474] width 397 height 15
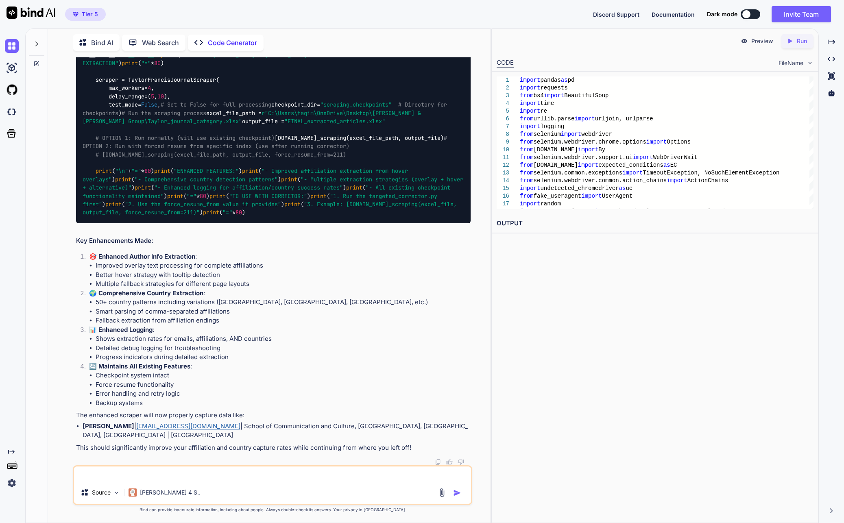
scroll to position [37909, 0]
click at [13, 482] on img at bounding box center [12, 484] width 14 height 14
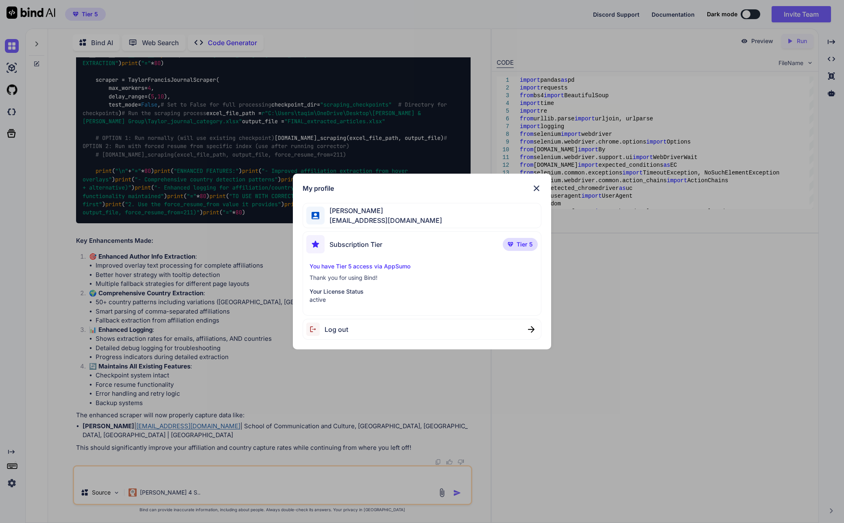
click at [348, 325] on span "Log out" at bounding box center [337, 330] width 24 height 10
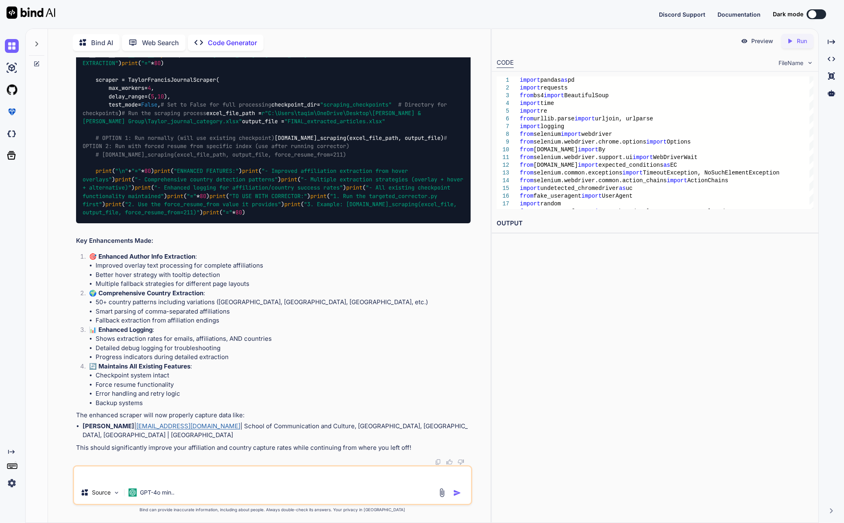
scroll to position [0, 0]
